Goal: Task Accomplishment & Management: Manage account settings

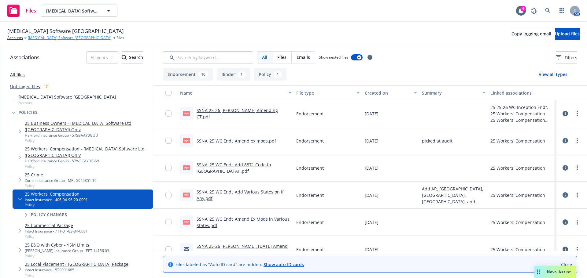
click at [43, 37] on link "[MEDICAL_DATA] Software [GEOGRAPHIC_DATA]" at bounding box center [70, 37] width 84 height 5
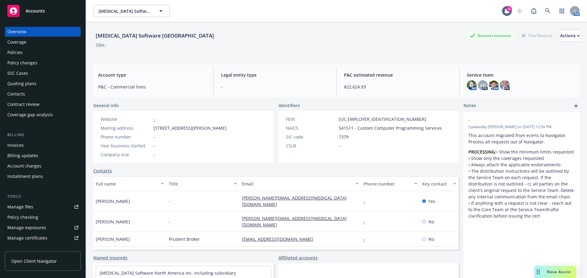
click at [31, 54] on div "Policies" at bounding box center [42, 53] width 71 height 10
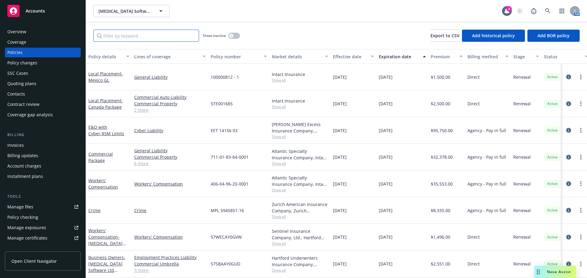
click at [157, 31] on input "Filter by keyword..." at bounding box center [146, 36] width 106 height 12
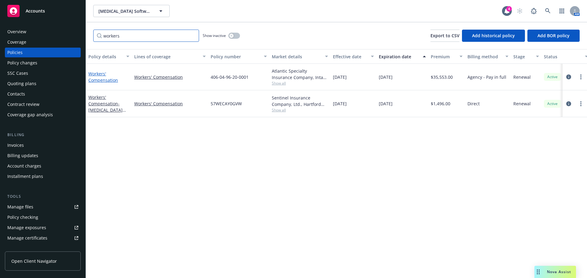
type input "workers"
click at [104, 80] on link "Workers' Compensation" at bounding box center [103, 77] width 30 height 12
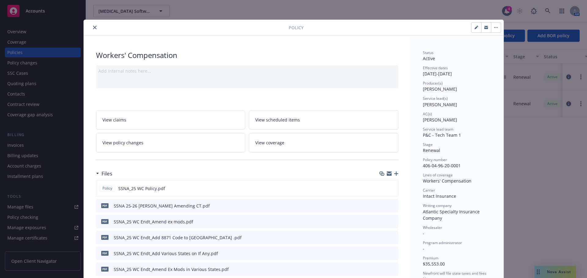
click at [395, 176] on icon "button" at bounding box center [396, 174] width 4 height 4
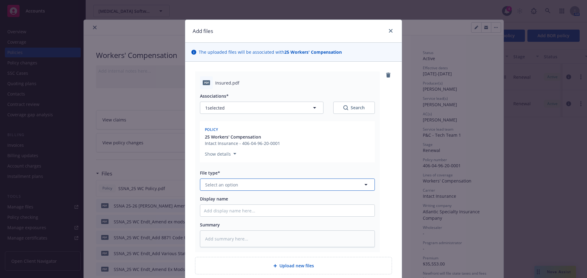
click at [224, 184] on span "Select an option" at bounding box center [221, 185] width 33 height 6
type input "SSNA_25 WC Endt_Add blanket WOS"
click at [253, 242] on textarea at bounding box center [287, 239] width 175 height 17
click at [233, 187] on span "Select an option" at bounding box center [221, 185] width 33 height 6
type input "endor"
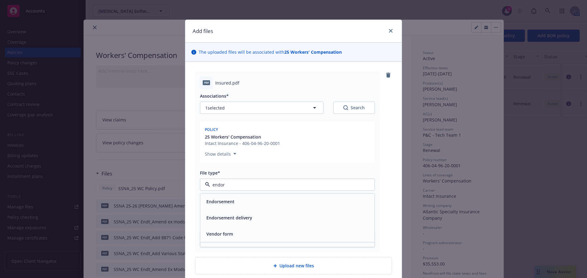
click at [285, 197] on div "Endorsement" at bounding box center [287, 202] width 174 height 16
click at [236, 208] on input "Display name" at bounding box center [287, 211] width 174 height 12
type textarea "x"
type input "S"
type textarea "x"
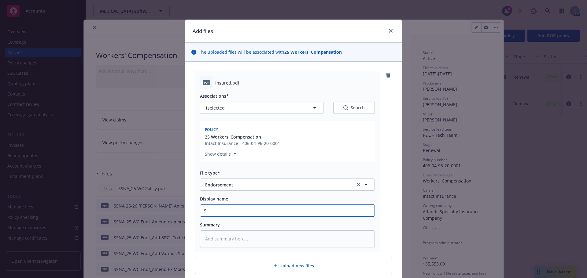
type input "SS"
type textarea "x"
type input "SSN"
type textarea "x"
type input "SSNA"
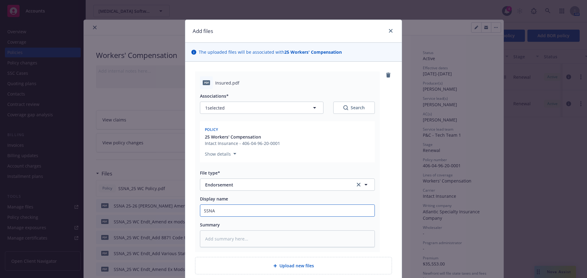
type textarea "x"
type input "SSNA_"
type textarea "x"
type input "SSNA_2"
type textarea "x"
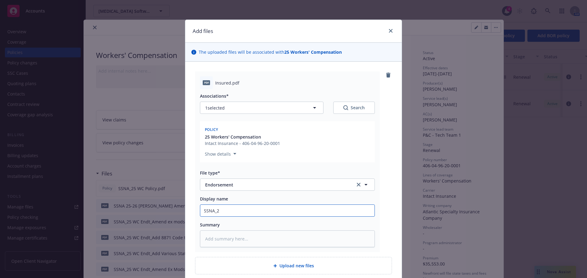
type input "SSNA_25"
type textarea "x"
type input "SSNA_25"
type textarea "x"
type input "SSNA_25 W"
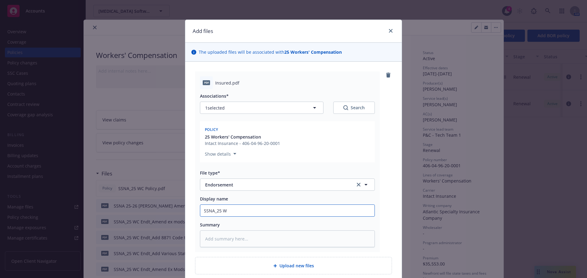
type textarea "x"
type input "SSNA_25 WV"
type textarea "x"
type input "SSNA_25 WV E"
type textarea "x"
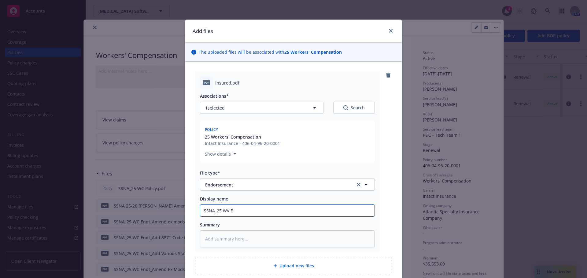
type input "SSNA_25 WV"
type textarea "x"
type input "SSNA_25 WV"
type textarea "x"
type input "SSNA_25 WVC"
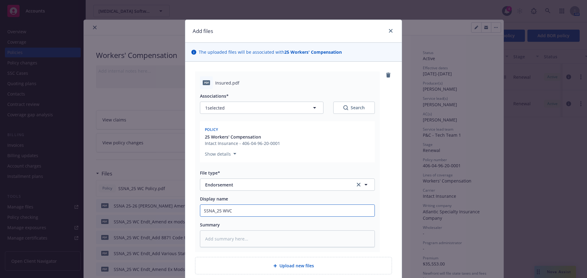
type textarea "x"
type input "SSNA_25 WV"
type textarea "x"
type input "SSNA_25 W"
type textarea "x"
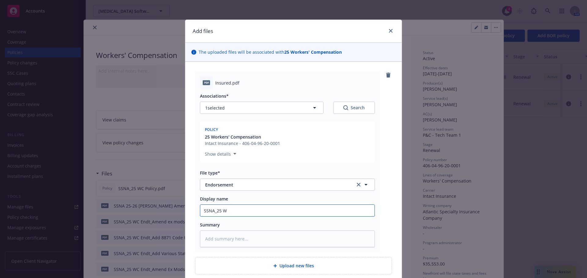
type input "SSNA_25 WC"
type textarea "x"
type input "SSNA_25 WC"
type textarea "x"
type input "SSNA_25 WC E"
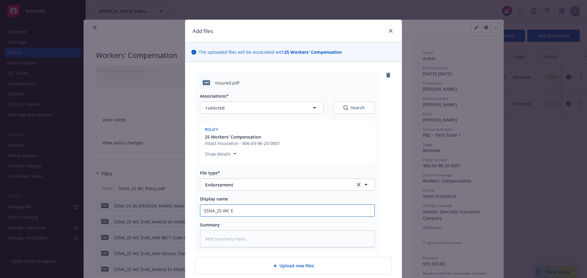
type textarea "x"
type input "SSNA_25 WC En"
type textarea "x"
type input "SSNA_25 WC End"
type textarea "x"
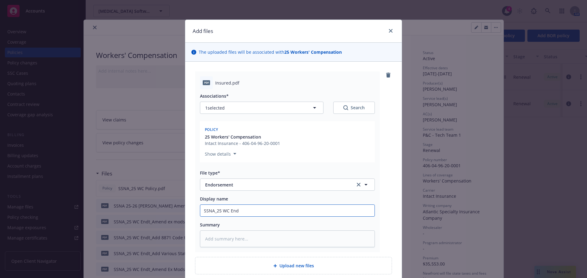
type input "SSNA_25 WC Endt"
type textarea "x"
type input "SSNA_25 WC Endt_"
type textarea "x"
type input "SSNA_25 WC Endt_A"
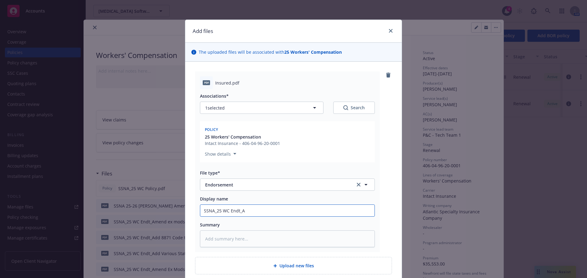
type textarea "x"
type input "SSNA_25 WC Endt_Ad"
type textarea "x"
type input "SSNA_25 WC Endt_Add"
type textarea "x"
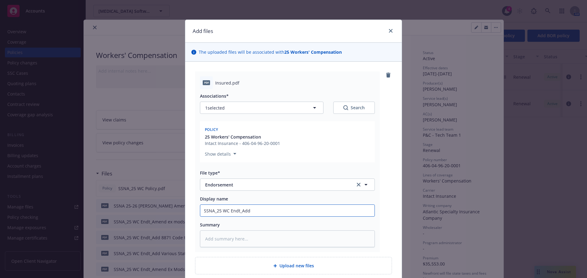
type input "SSNA_25 WC Endt_Add B"
type textarea "x"
type input "SSNA_25 WC Endt_Add Bla"
type textarea "x"
type input "SSNA_25 WC Endt_Add Blan"
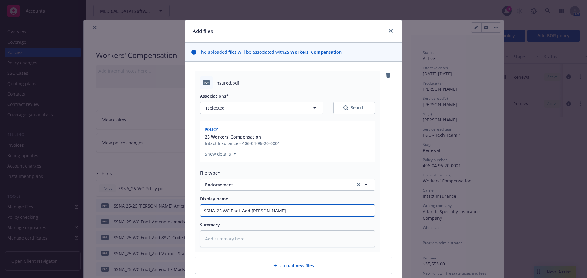
type textarea "x"
type input "SSNA_25 WC Endt_Add Blank"
type textarea "x"
type input "SSNA_25 WC Endt_Add Blanket"
type textarea "x"
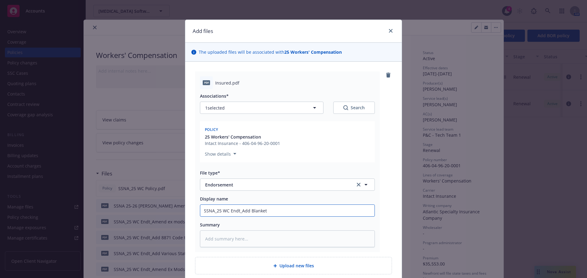
type input "SSNA_25 WC Endt_Add Blanket"
type textarea "x"
type input "SSNA_25 WC Endt_Add Blanket W"
type textarea "x"
type input "SSNA_25 WC Endt_Add Blanket WO"
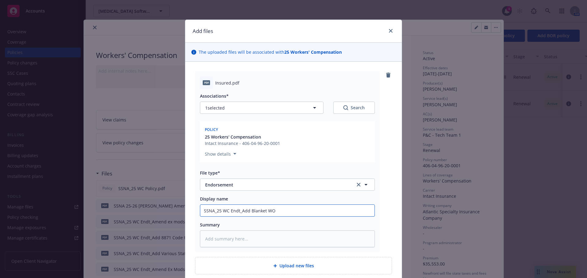
type textarea "x"
type input "SSNA_25 WC Endt_Add Blanket WOS"
click at [224, 232] on textarea at bounding box center [287, 239] width 175 height 17
type textarea "x"
type textarea "s"
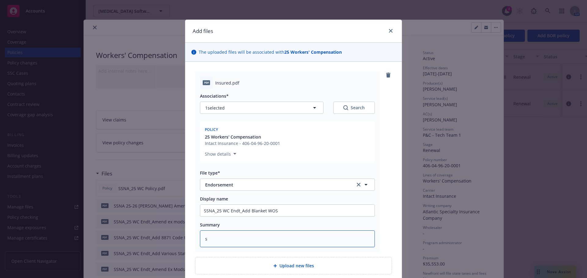
type textarea "x"
type textarea "su"
type textarea "x"
type textarea "sub"
type textarea "x"
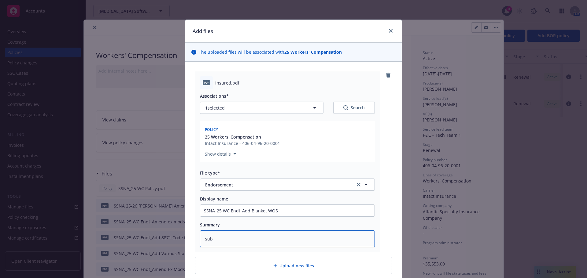
type textarea "subj"
type textarea "x"
type textarea "subje"
type textarea "x"
type textarea "subjec"
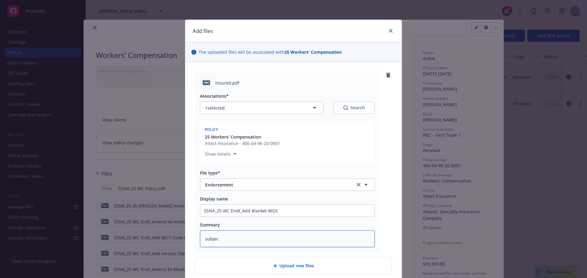
type textarea "x"
type textarea "subject"
type textarea "x"
type textarea "subject t"
type textarea "x"
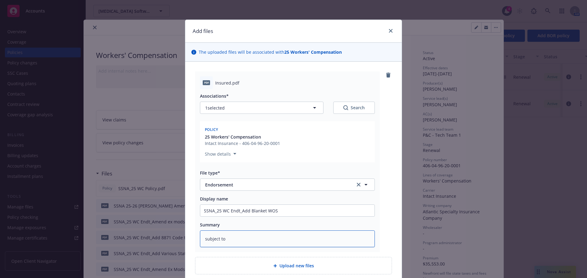
type textarea "subject to"
type textarea "x"
type textarea "subject to a"
type textarea "x"
type textarea "subject to aud"
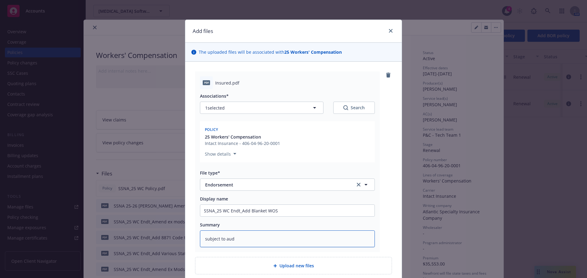
type textarea "x"
type textarea "subject to audi"
type textarea "x"
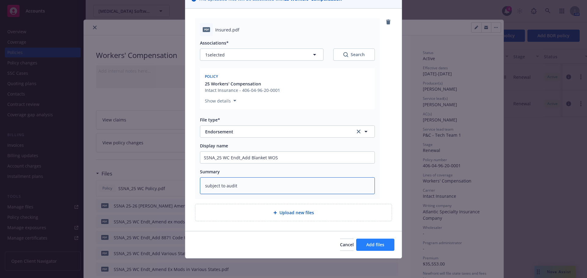
type textarea "subject to audit"
click at [370, 245] on span "Add files" at bounding box center [375, 245] width 18 height 6
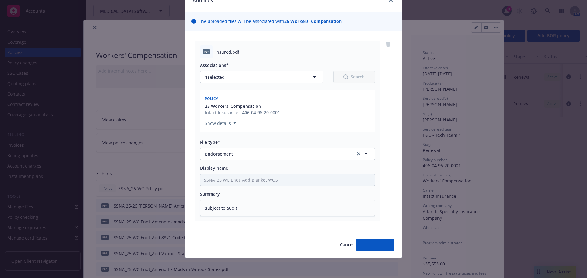
scroll to position [31, 0]
type textarea "x"
